Goal: Task Accomplishment & Management: Manage account settings

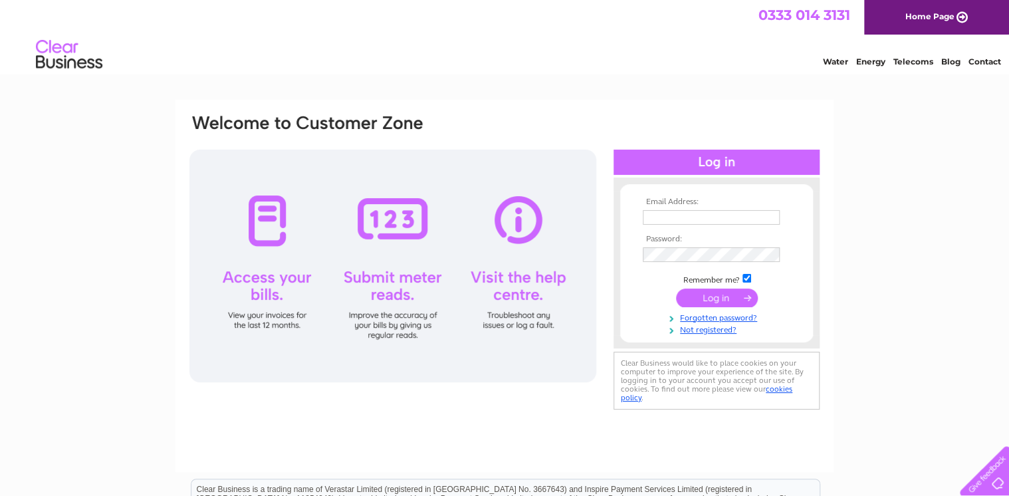
click at [670, 218] on input "text" at bounding box center [711, 217] width 137 height 15
type input "peter@yungandco.com"
click at [731, 300] on input "submit" at bounding box center [717, 298] width 82 height 19
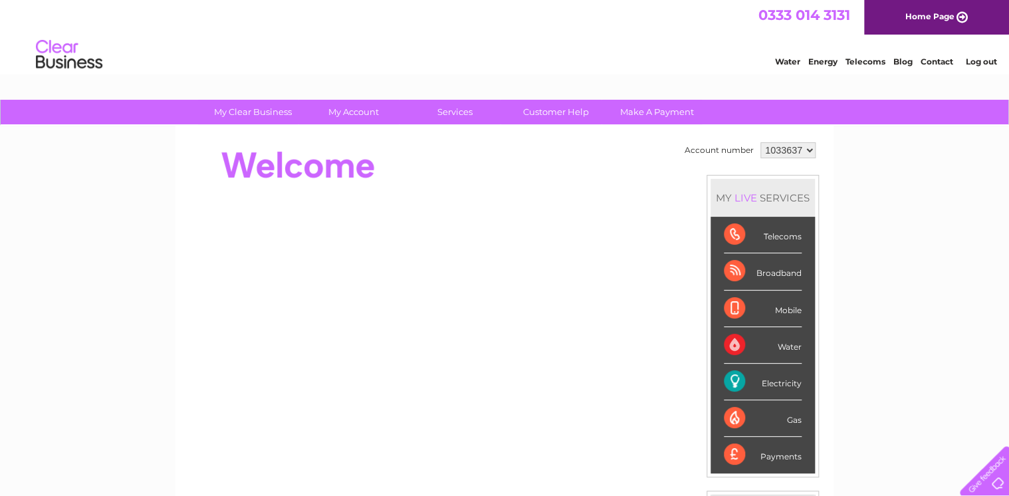
click at [777, 457] on div "Payments" at bounding box center [763, 455] width 78 height 36
click at [741, 191] on div "LIVE" at bounding box center [746, 197] width 28 height 13
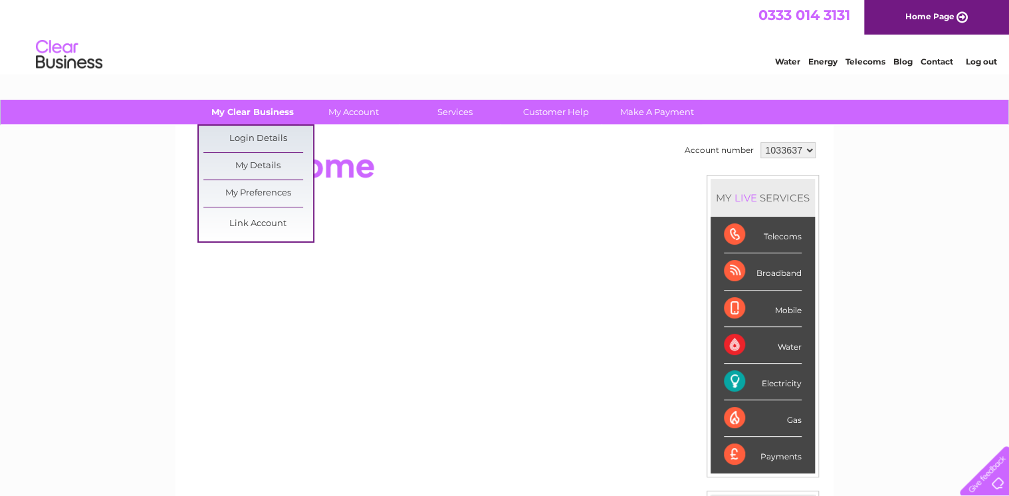
click at [282, 114] on link "My Clear Business" at bounding box center [253, 112] width 110 height 25
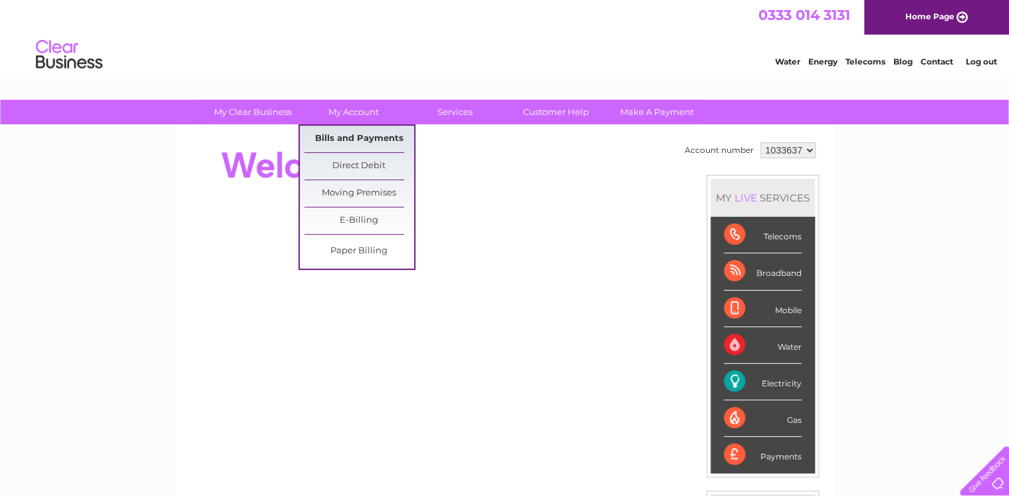
click at [366, 141] on link "Bills and Payments" at bounding box center [359, 139] width 110 height 27
click at [377, 140] on link "Bills and Payments" at bounding box center [359, 139] width 110 height 27
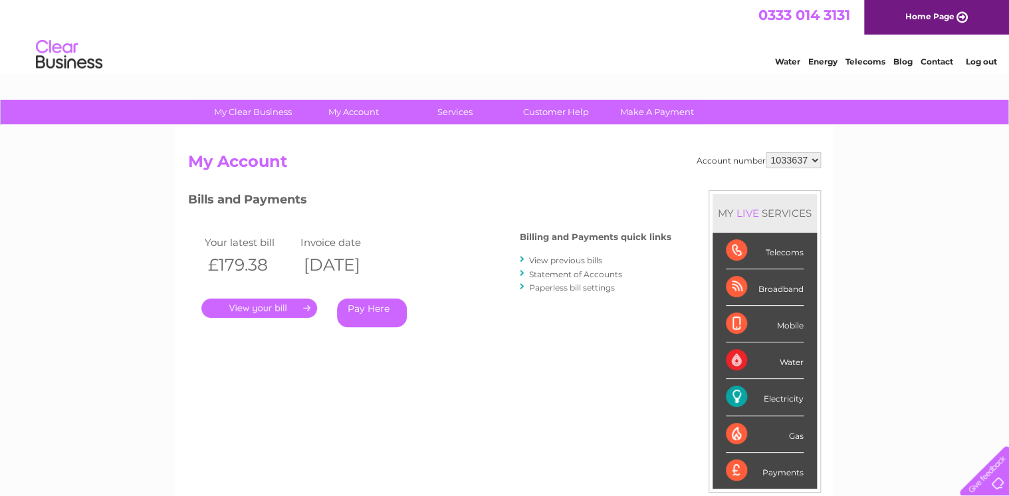
click at [477, 360] on div "Bills and Payments Billing and Payments quick links View previous bills Stateme…" at bounding box center [429, 278] width 483 height 176
click at [787, 475] on div "Payments" at bounding box center [765, 471] width 78 height 36
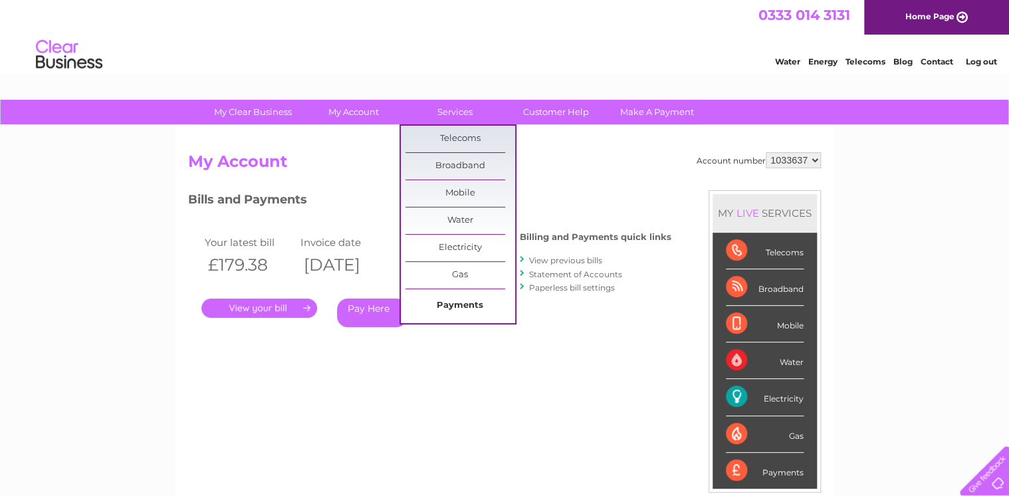
click at [463, 306] on link "Payments" at bounding box center [461, 306] width 110 height 27
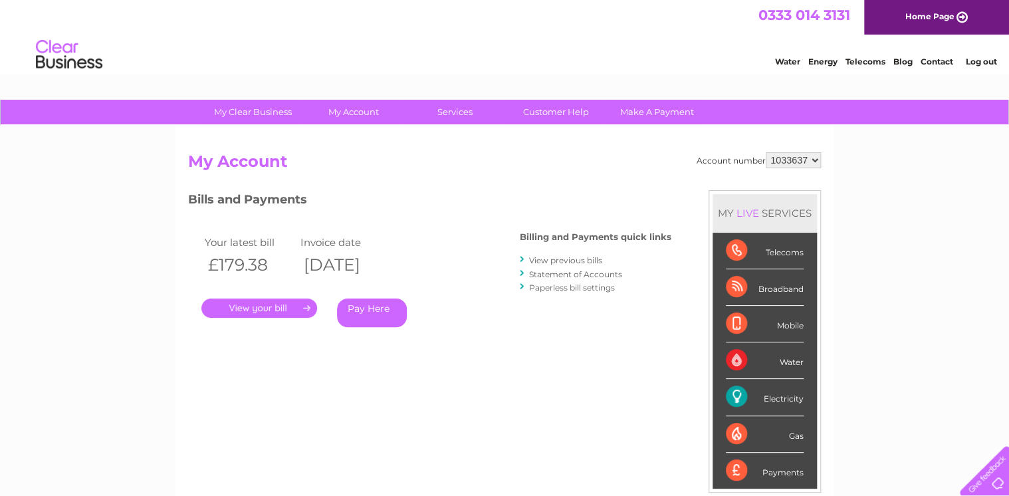
click at [565, 273] on link "Statement of Accounts" at bounding box center [575, 274] width 93 height 10
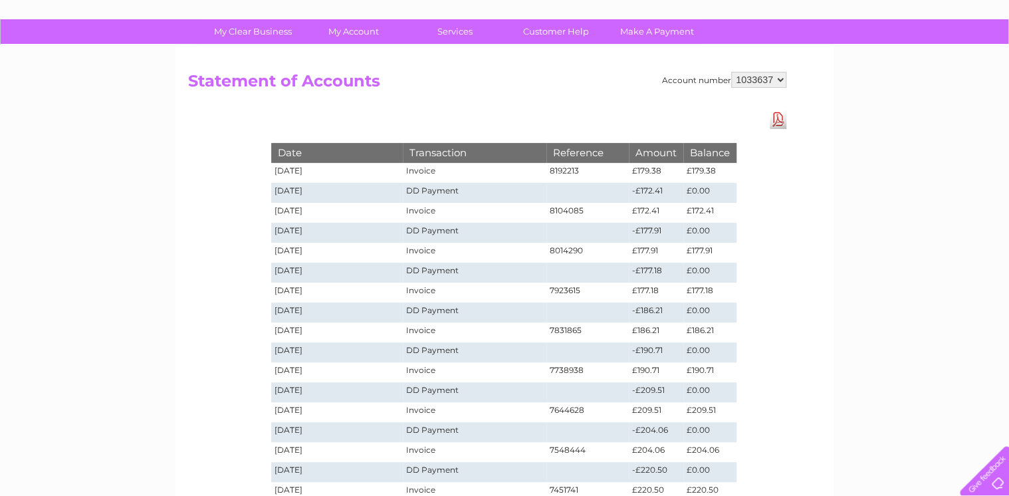
scroll to position [106, 0]
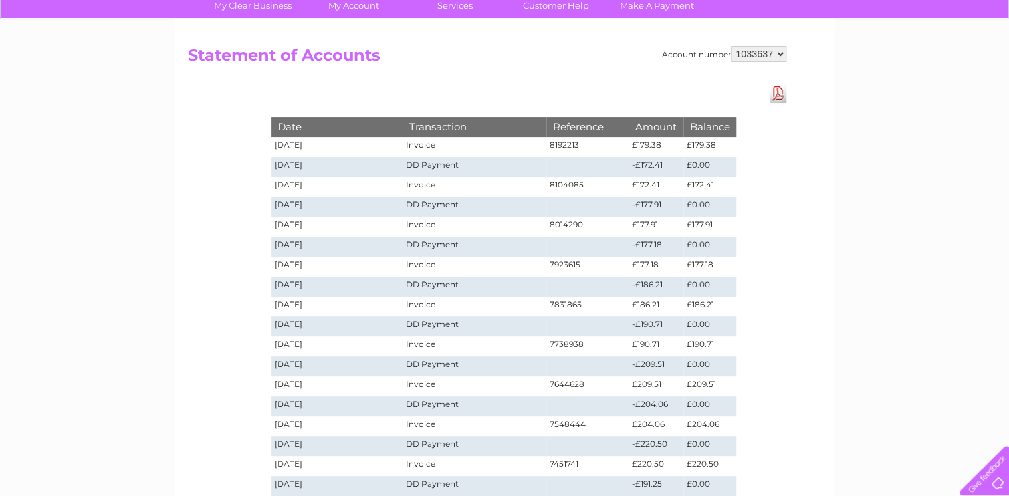
click at [782, 96] on link "Download Pdf" at bounding box center [778, 93] width 17 height 19
click at [862, 154] on div "My Clear Business Login Details My Details My Preferences Link Account My Accou…" at bounding box center [504, 395] width 1009 height 804
